Goal: Transaction & Acquisition: Purchase product/service

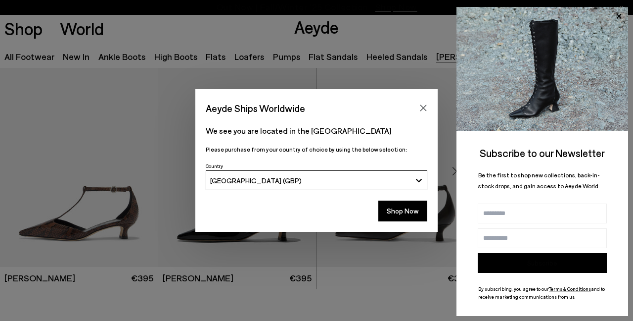
click at [406, 104] on icon "Close" at bounding box center [424, 108] width 8 height 8
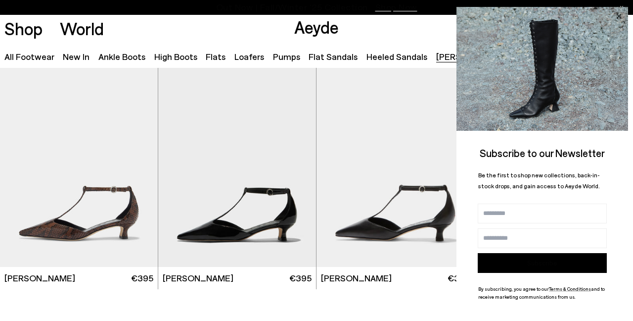
click at [406, 14] on icon at bounding box center [619, 15] width 5 height 5
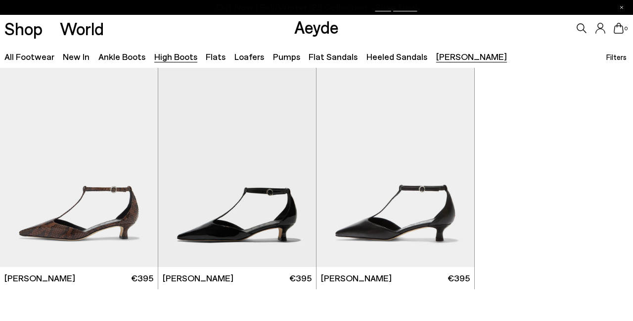
click at [167, 55] on font "High boots" at bounding box center [175, 56] width 43 height 11
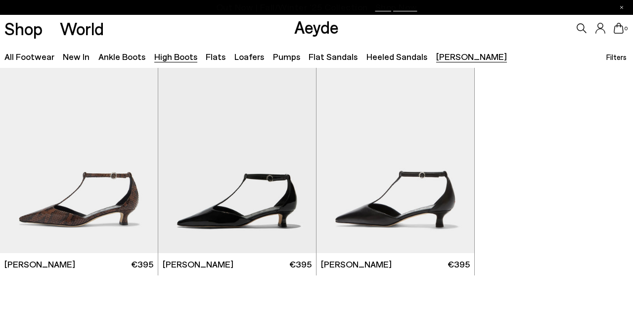
scroll to position [18, 0]
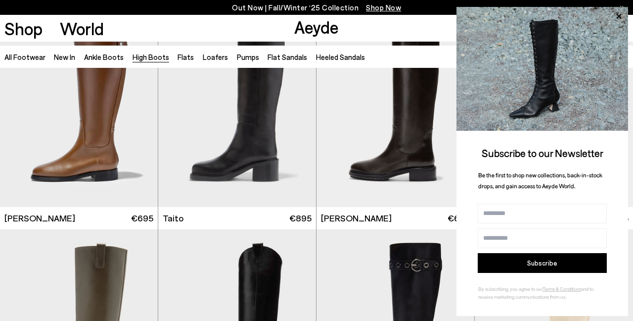
scroll to position [8, 0]
click at [618, 13] on icon at bounding box center [619, 15] width 5 height 5
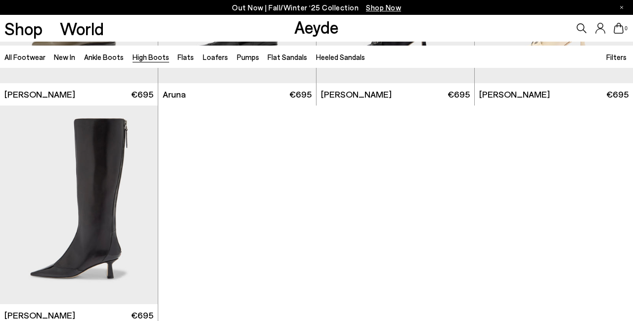
scroll to position [2184, 0]
